Goal: Transaction & Acquisition: Download file/media

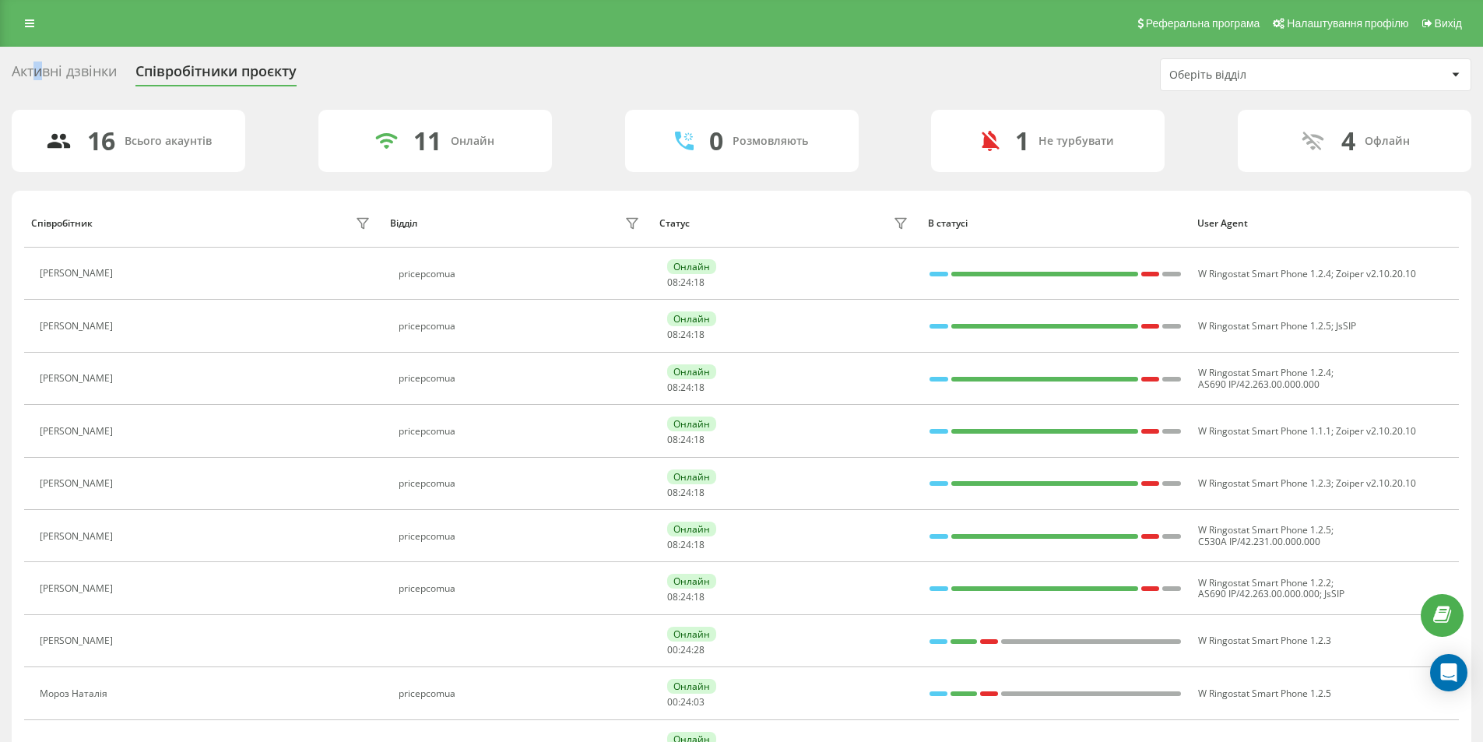
click at [39, 76] on div "Активні дзвінки" at bounding box center [64, 75] width 105 height 24
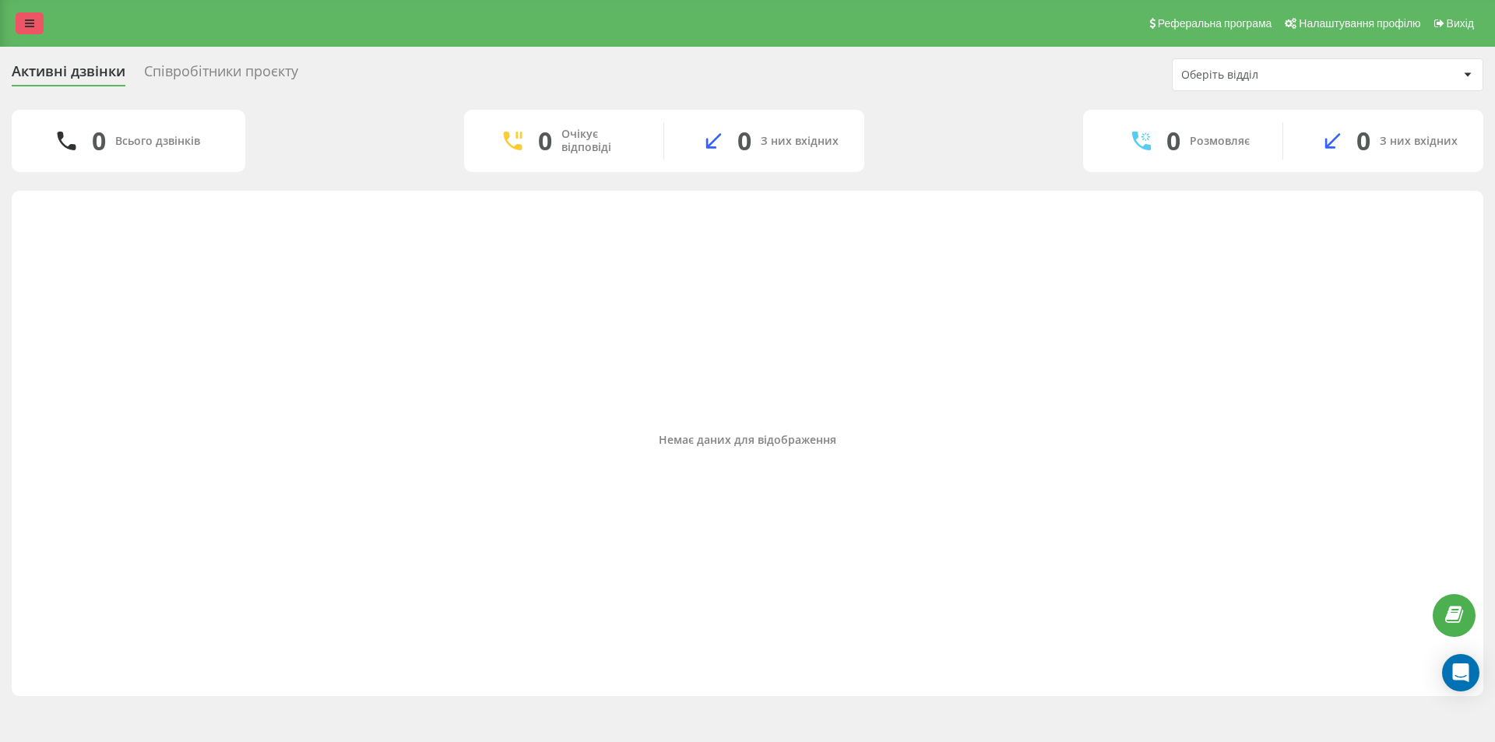
click at [35, 22] on link at bounding box center [30, 23] width 28 height 22
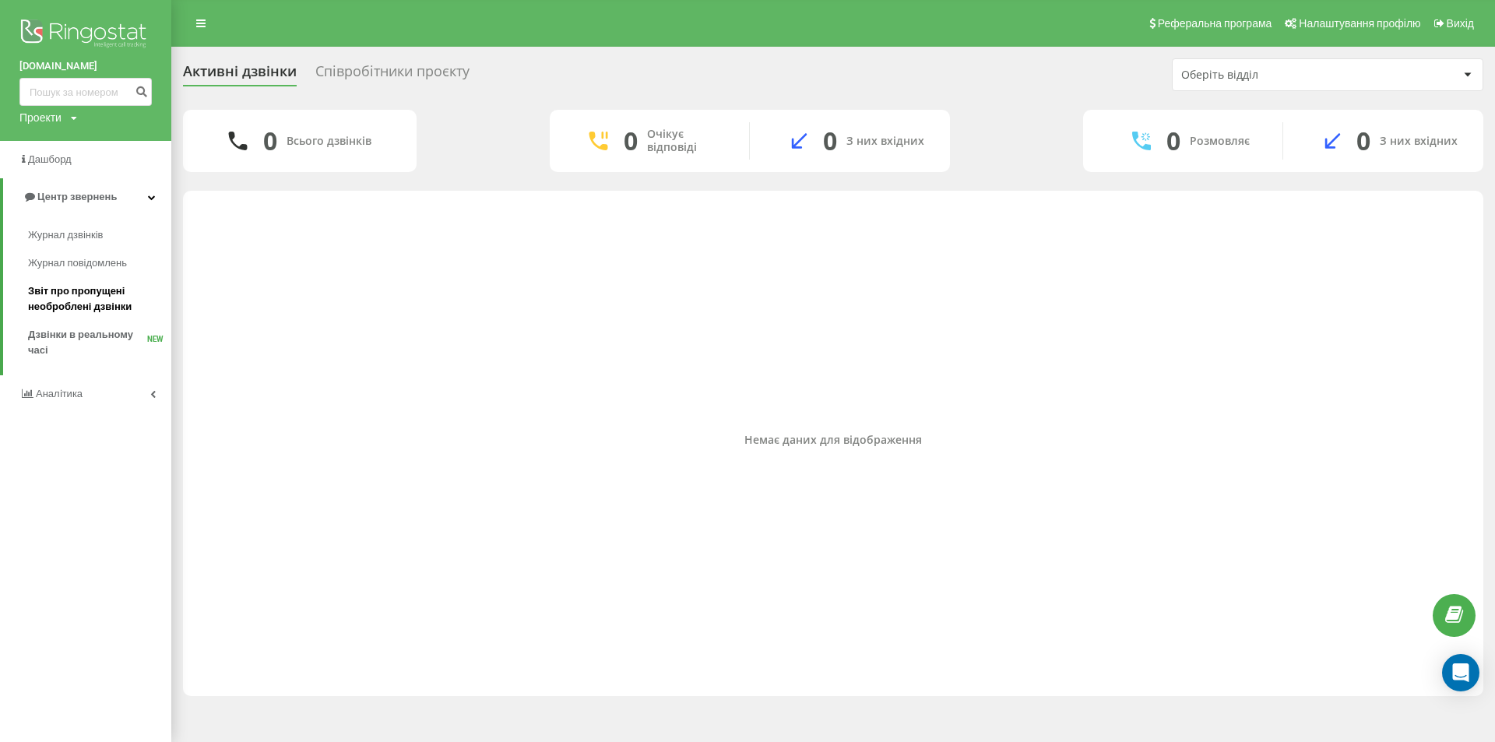
click at [76, 293] on span "Звіт про пропущені необроблені дзвінки" at bounding box center [95, 298] width 135 height 31
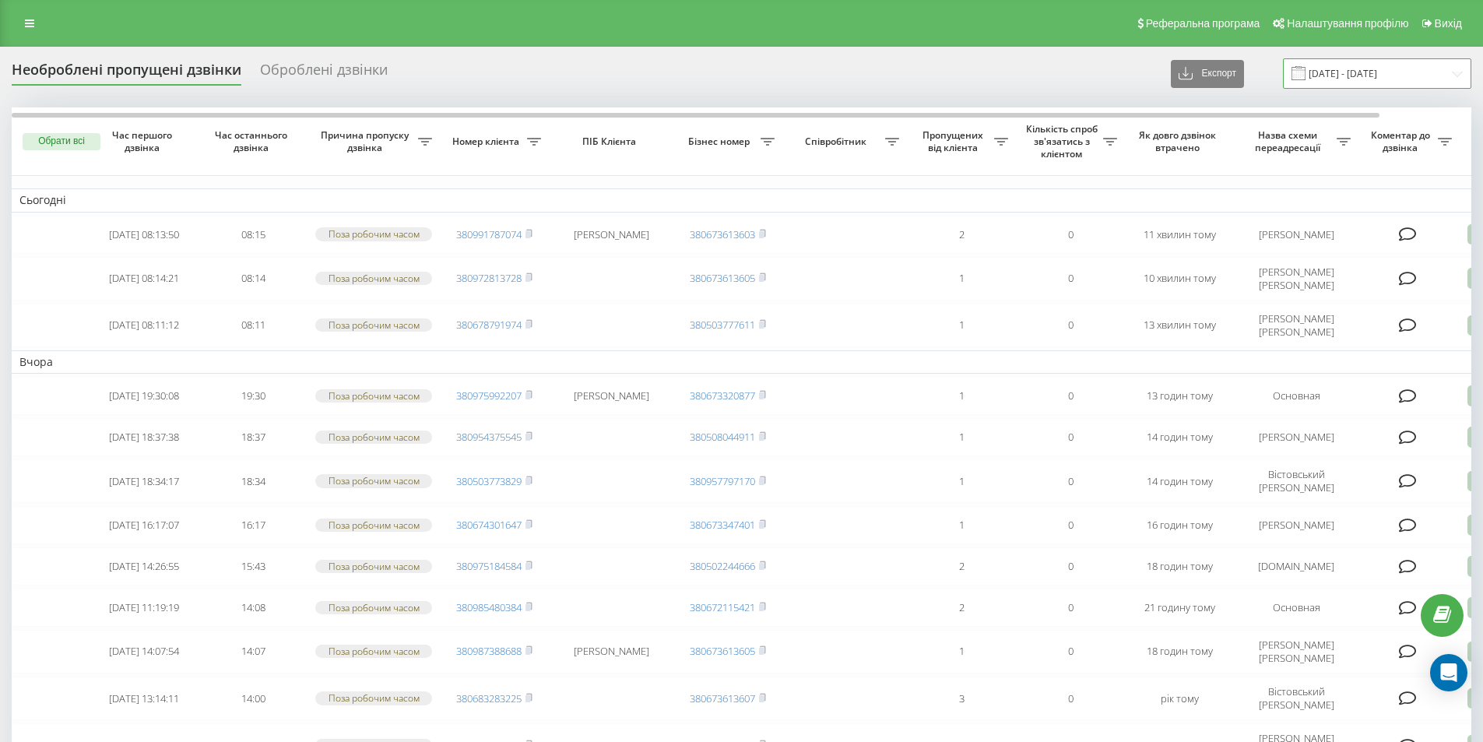
click at [1349, 73] on input "22.08.2025 - 22.09.2025" at bounding box center [1377, 73] width 188 height 30
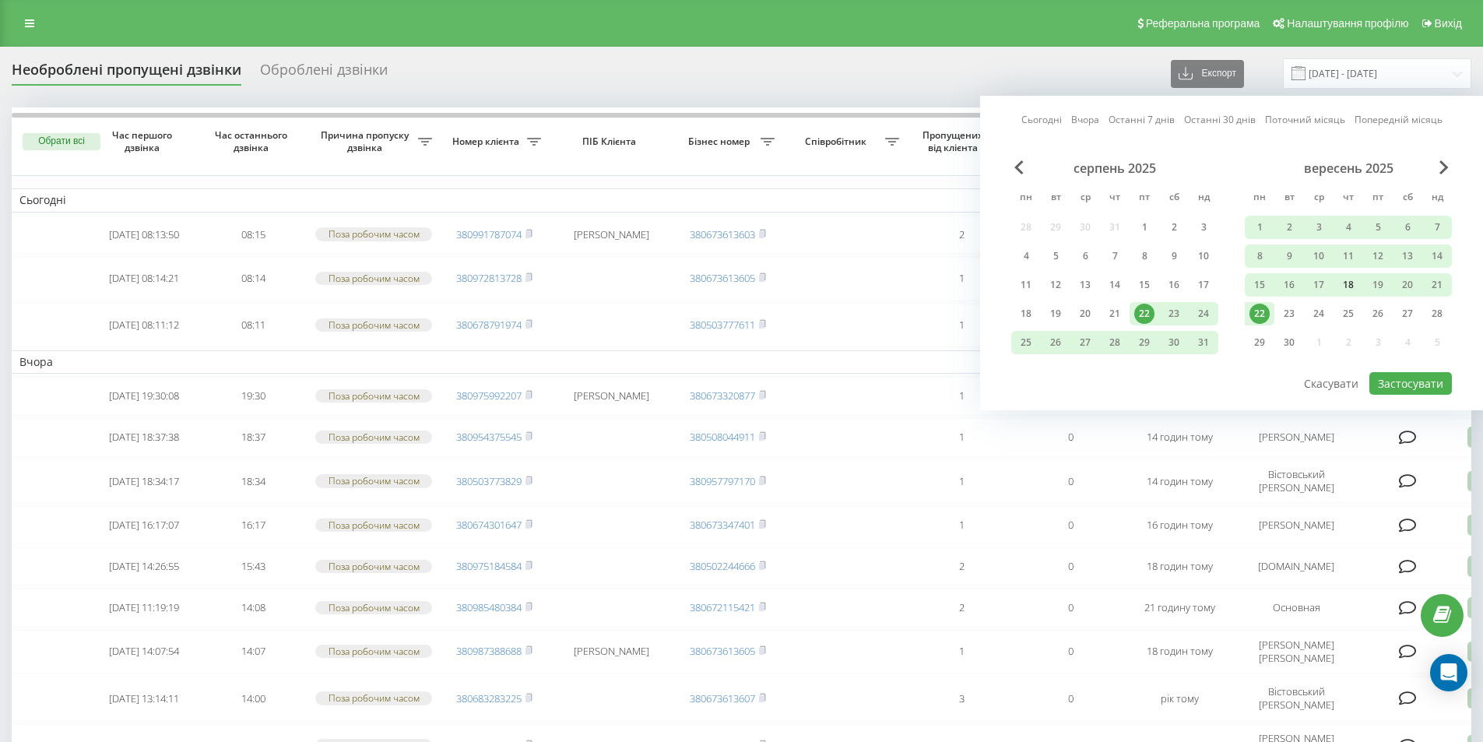
click at [1349, 290] on div "18" at bounding box center [1349, 285] width 20 height 20
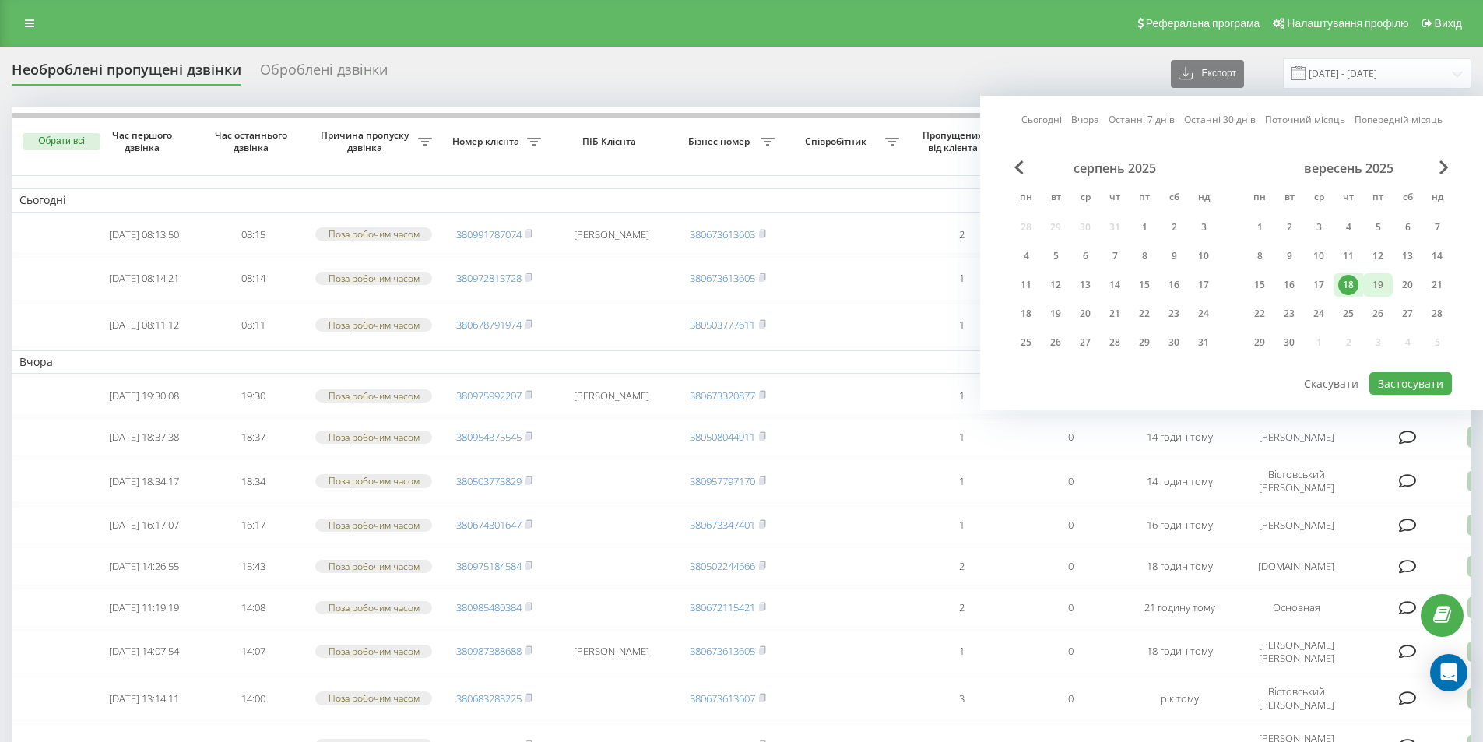
click at [1378, 290] on div "19" at bounding box center [1378, 285] width 20 height 20
click at [1426, 385] on button "Застосувати" at bounding box center [1411, 383] width 83 height 23
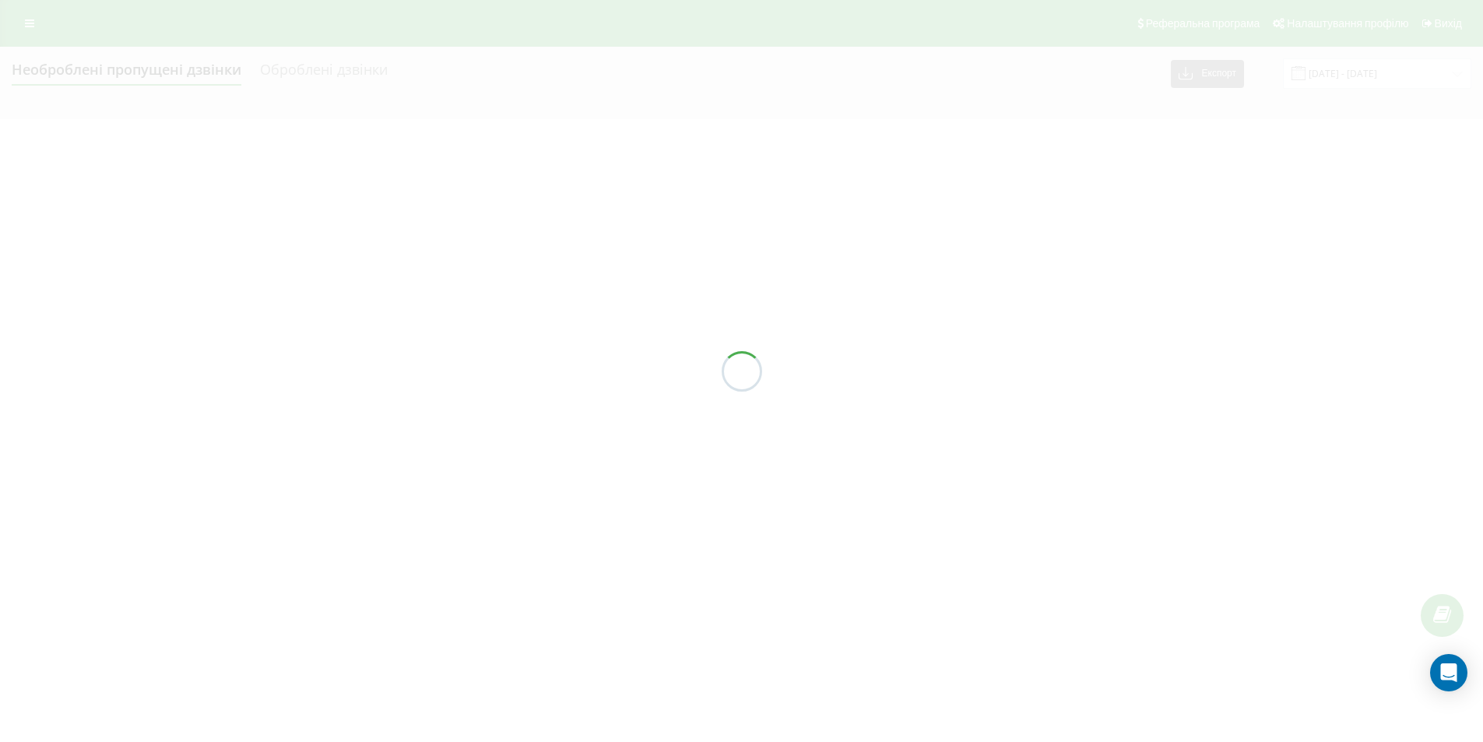
type input "18.09.2025 - 19.09.2025"
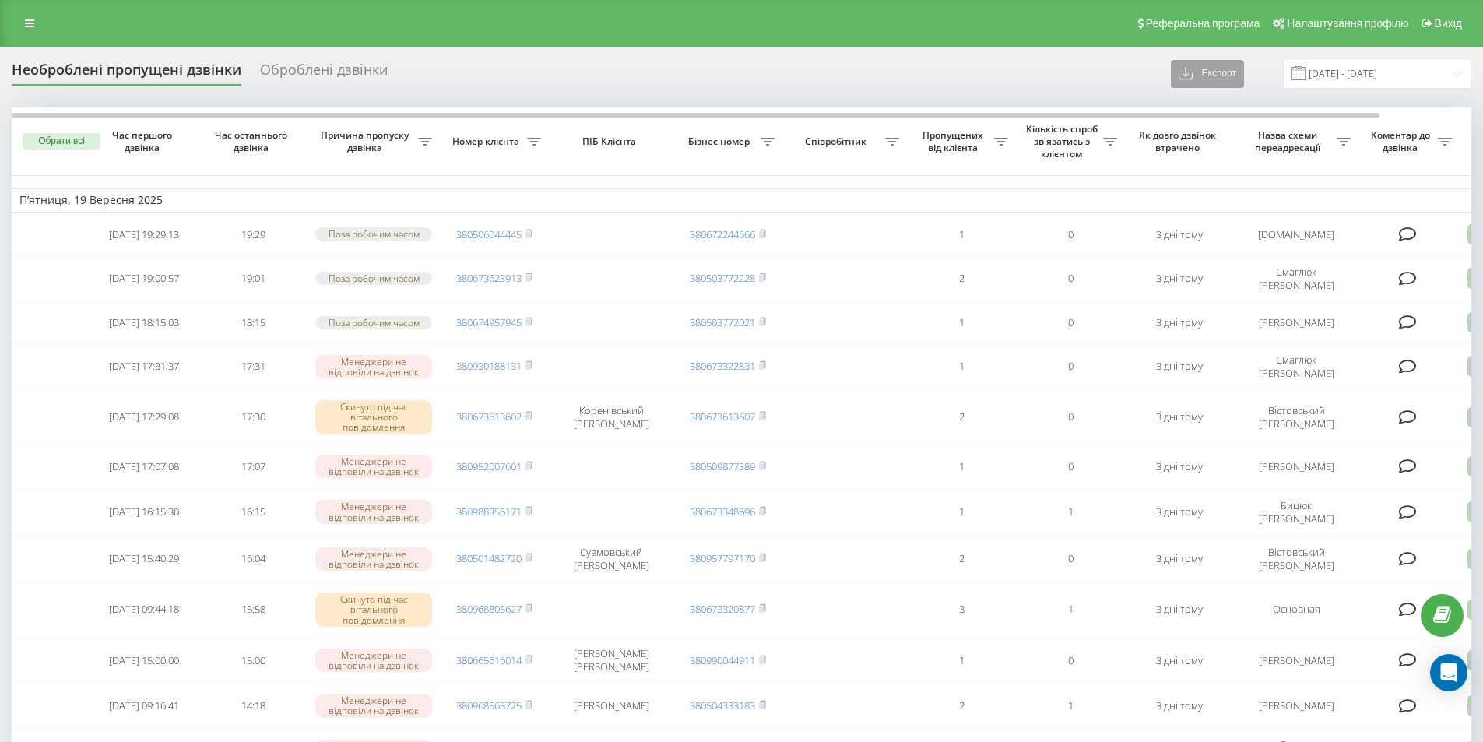
click at [1216, 76] on button "Експорт" at bounding box center [1207, 74] width 73 height 28
click at [1250, 138] on div ".xlsx" at bounding box center [1213, 131] width 83 height 28
click at [1213, 78] on button "Експорт" at bounding box center [1207, 74] width 73 height 28
click at [1207, 134] on span ".xlsx" at bounding box center [1195, 130] width 23 height 15
